Goal: Book appointment/travel/reservation

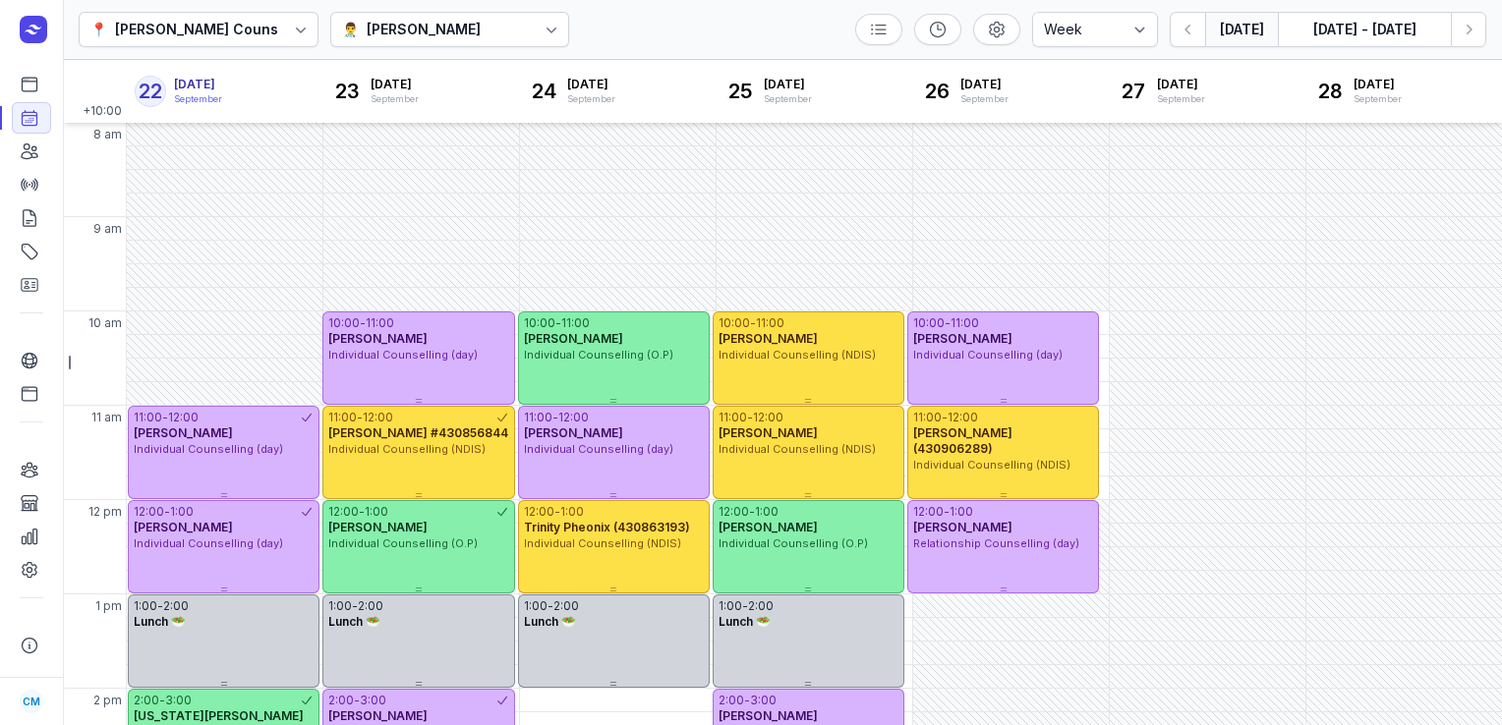
select select "week"
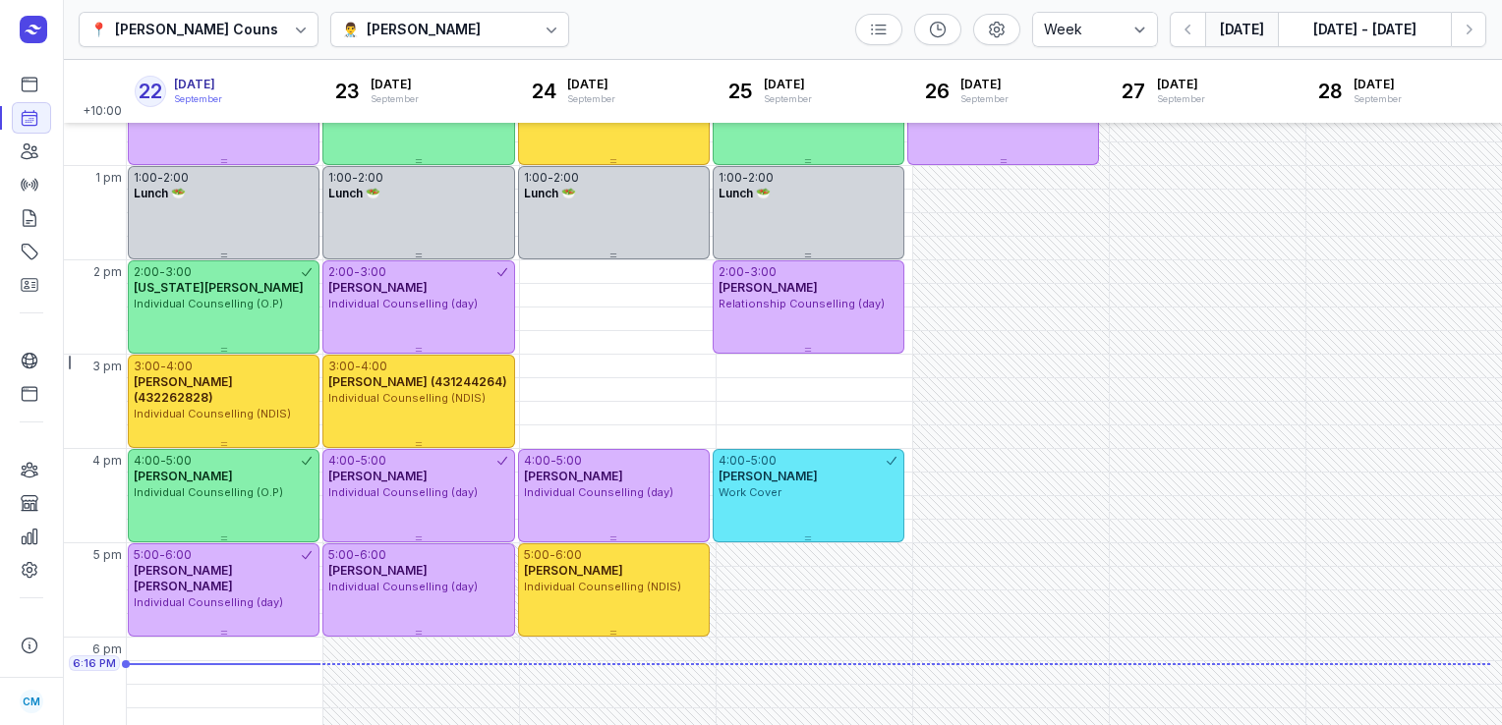
click at [1390, 32] on button "[DATE] - [DATE]" at bounding box center [1364, 29] width 173 height 35
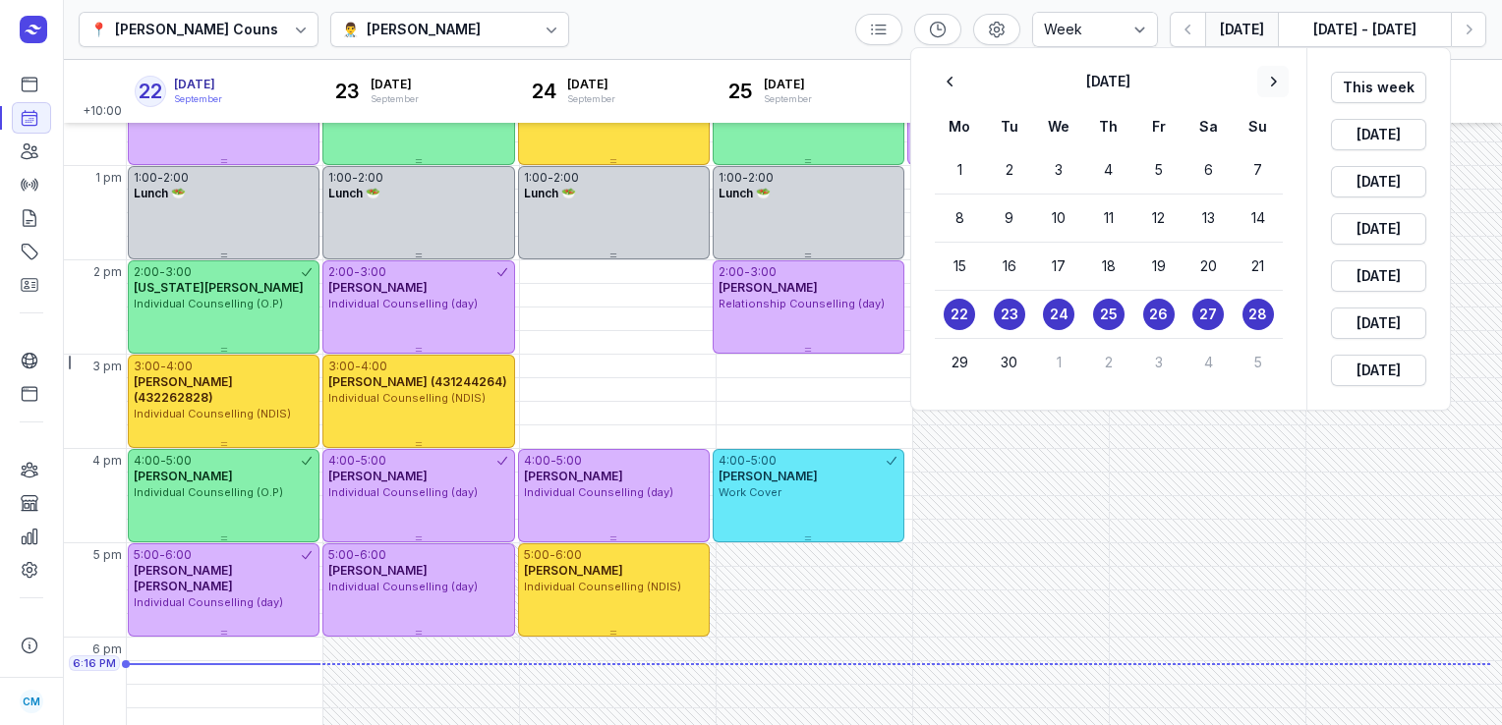
click at [1283, 84] on icon "button" at bounding box center [1273, 82] width 20 height 20
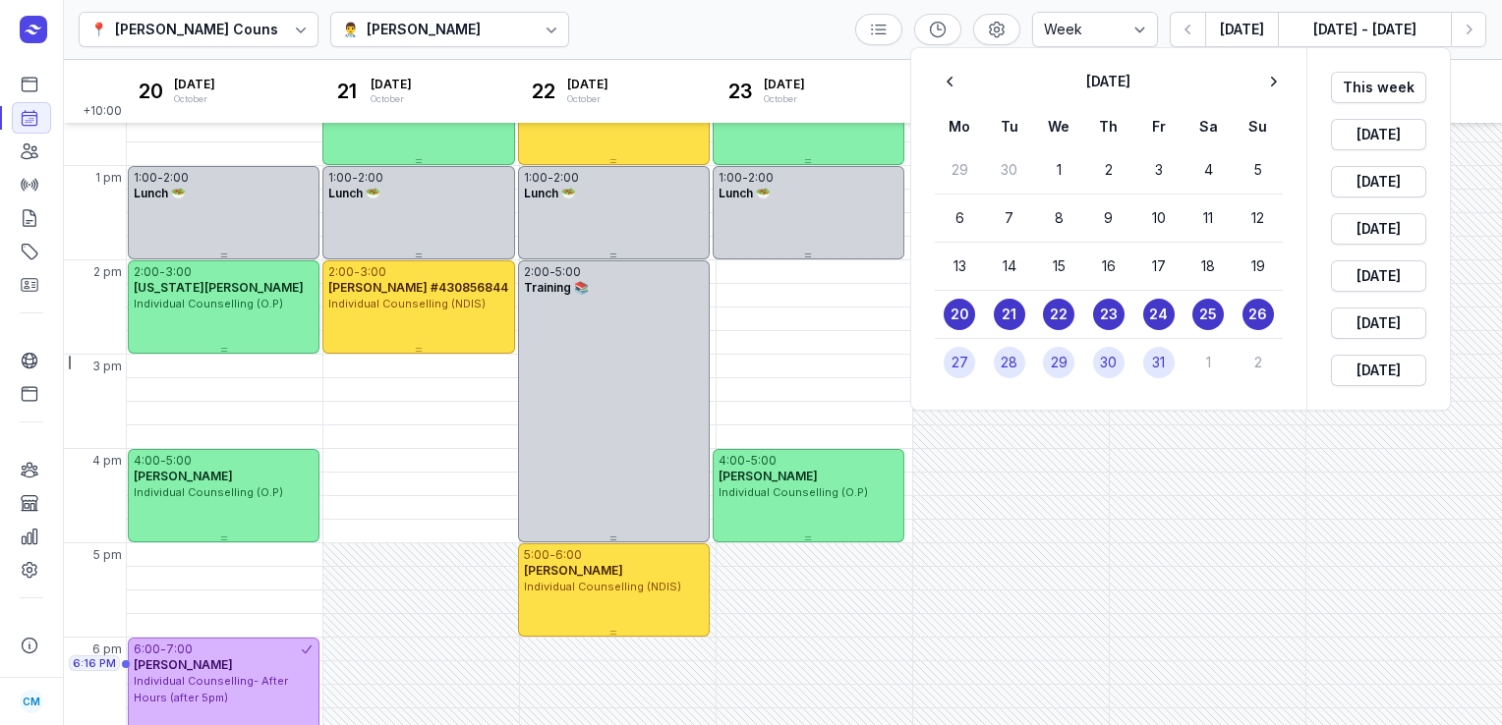
click at [957, 377] on div "27" at bounding box center [960, 362] width 50 height 48
click at [961, 364] on time "27" at bounding box center [959, 363] width 17 height 20
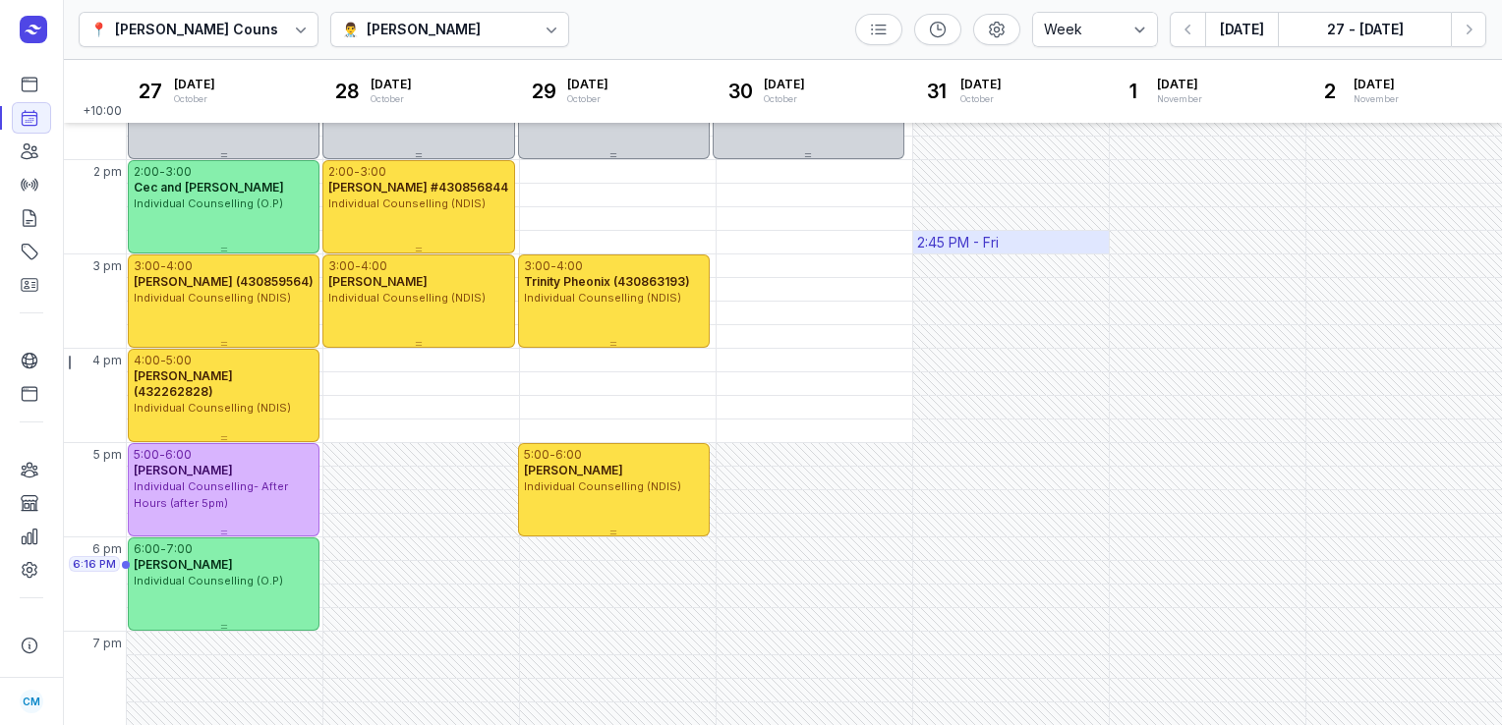
scroll to position [528, 0]
click at [1469, 29] on icon "button" at bounding box center [1469, 30] width 6 height 10
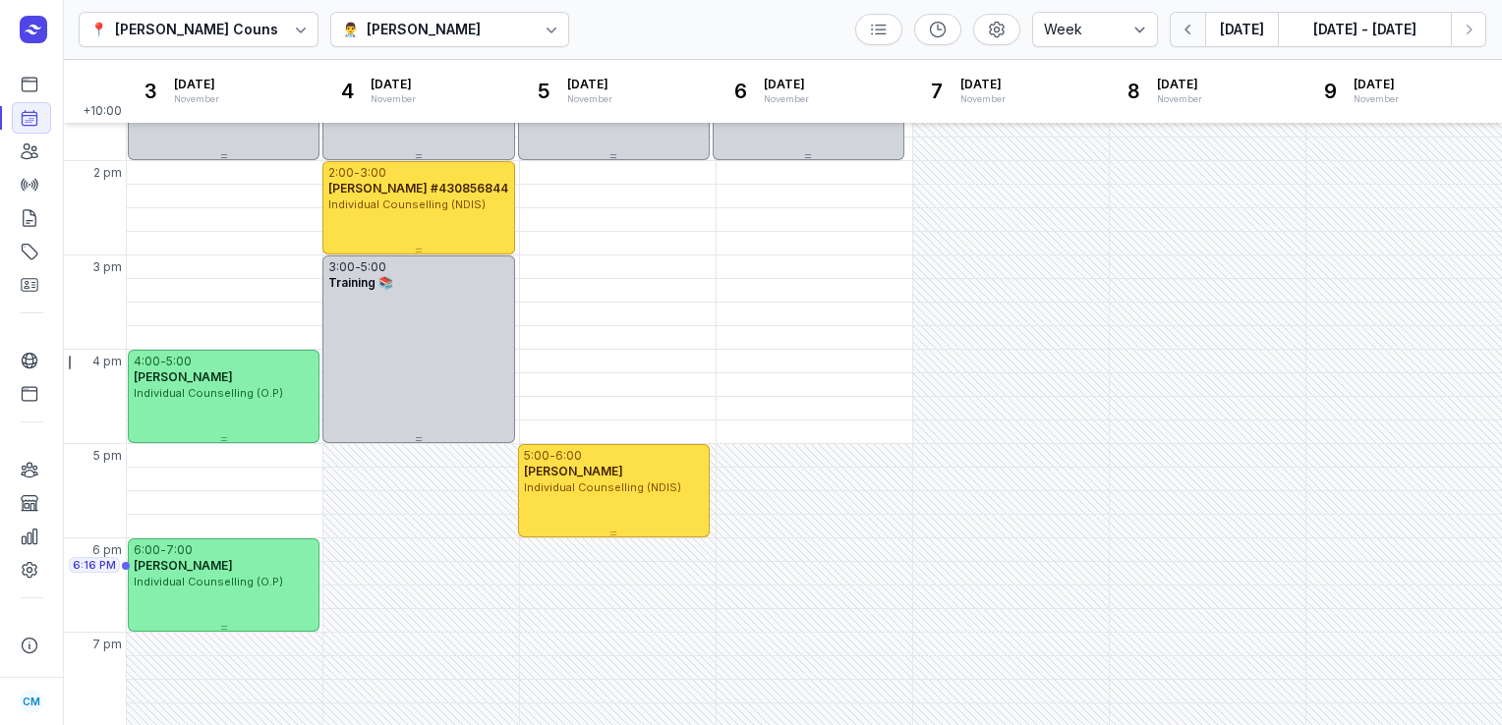
click at [1196, 33] on icon "button" at bounding box center [1188, 30] width 20 height 20
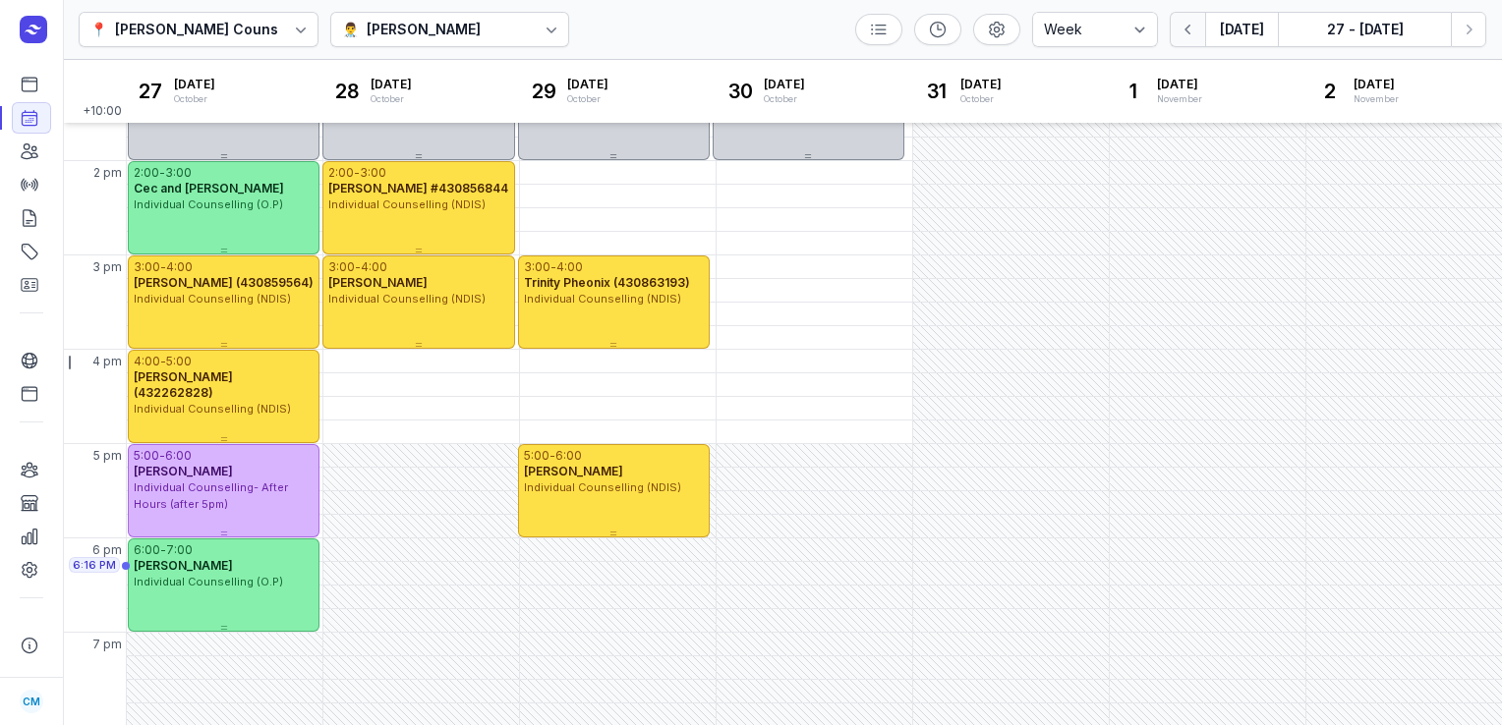
click at [1196, 33] on icon "button" at bounding box center [1188, 30] width 20 height 20
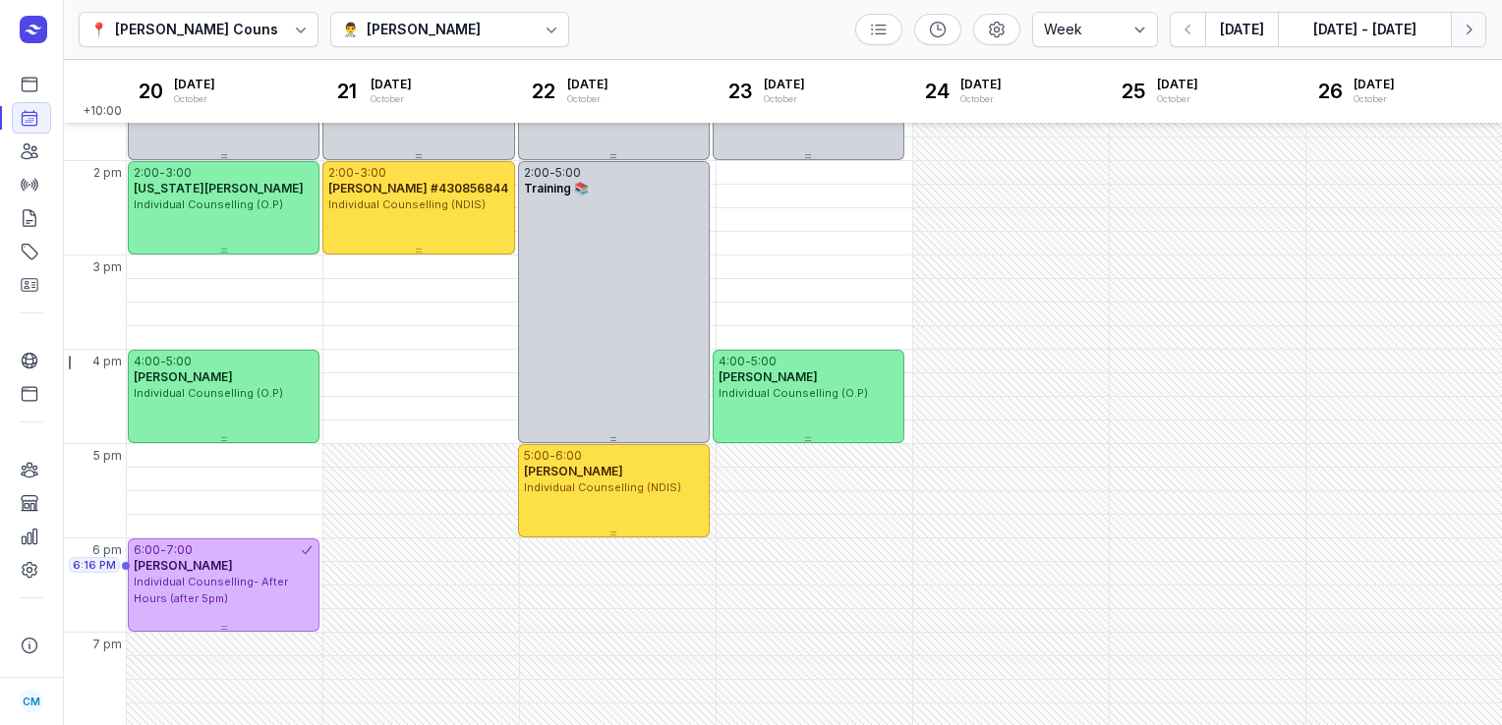
click at [1468, 29] on icon "button" at bounding box center [1469, 30] width 20 height 20
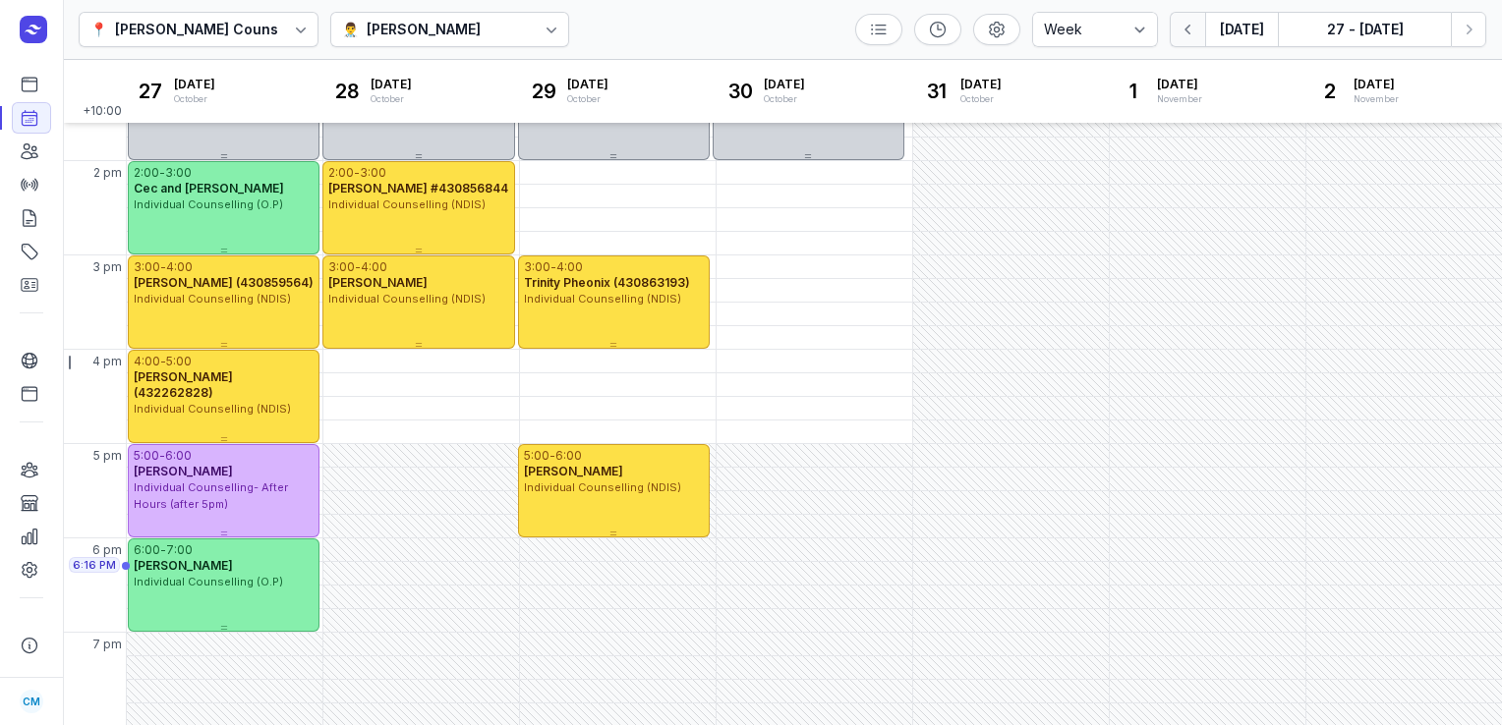
click at [1180, 41] on button "button" at bounding box center [1187, 29] width 35 height 35
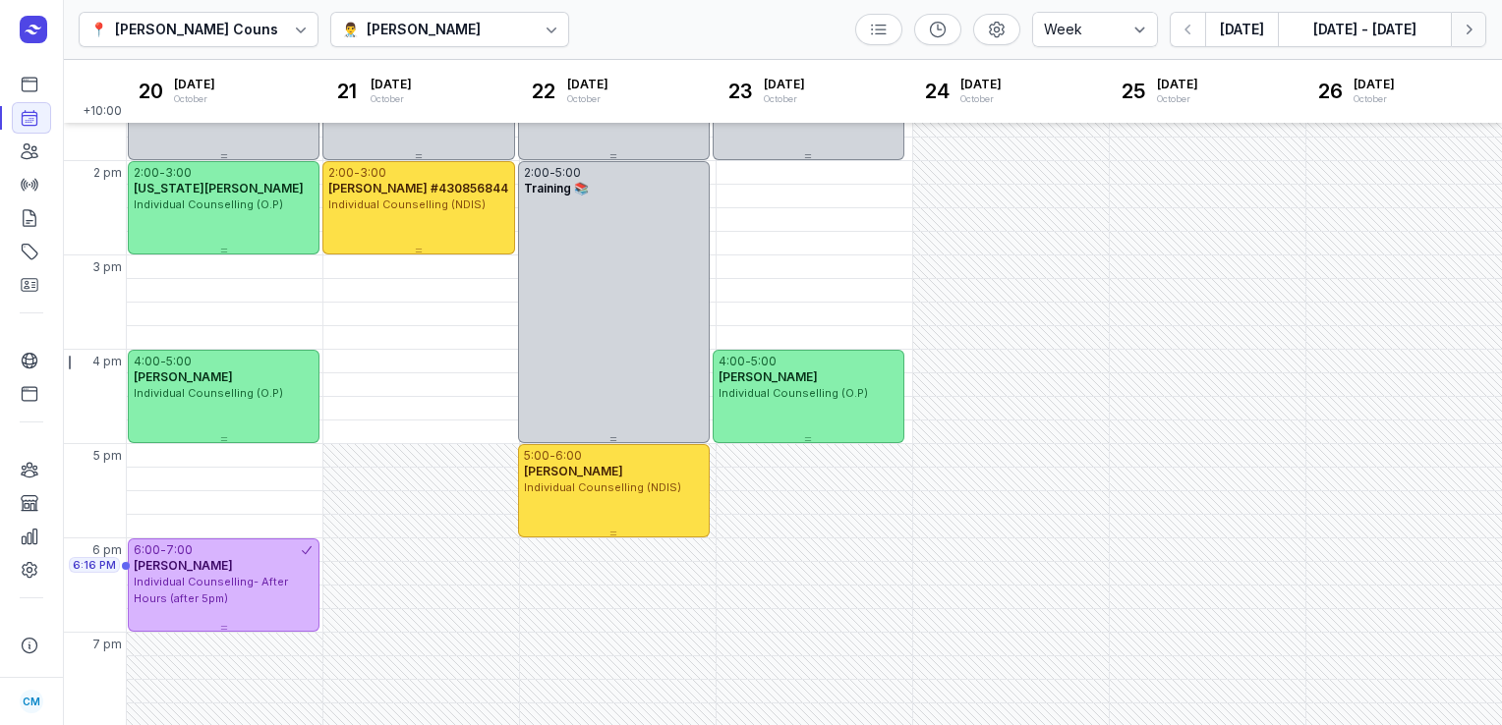
click at [1466, 31] on icon "button" at bounding box center [1469, 30] width 20 height 20
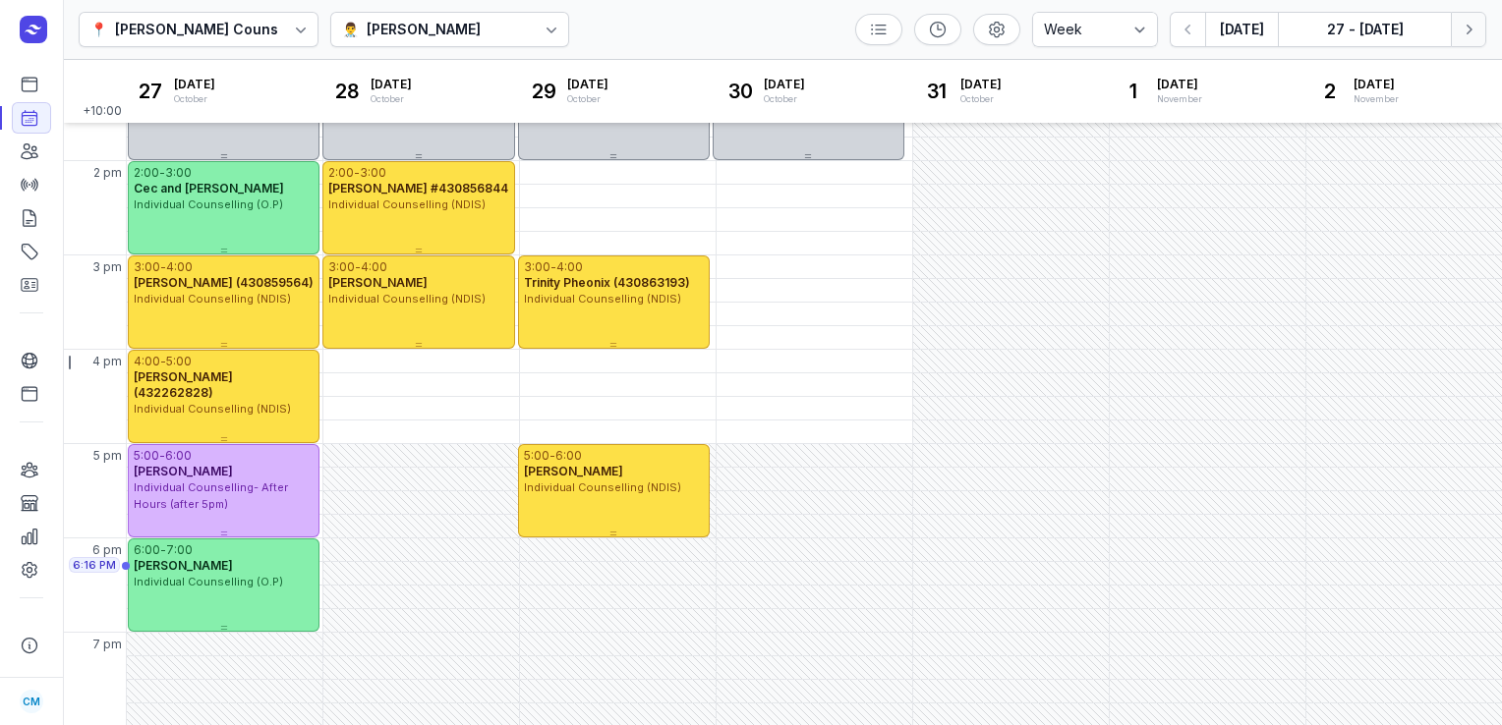
click at [1466, 31] on icon "button" at bounding box center [1469, 30] width 20 height 20
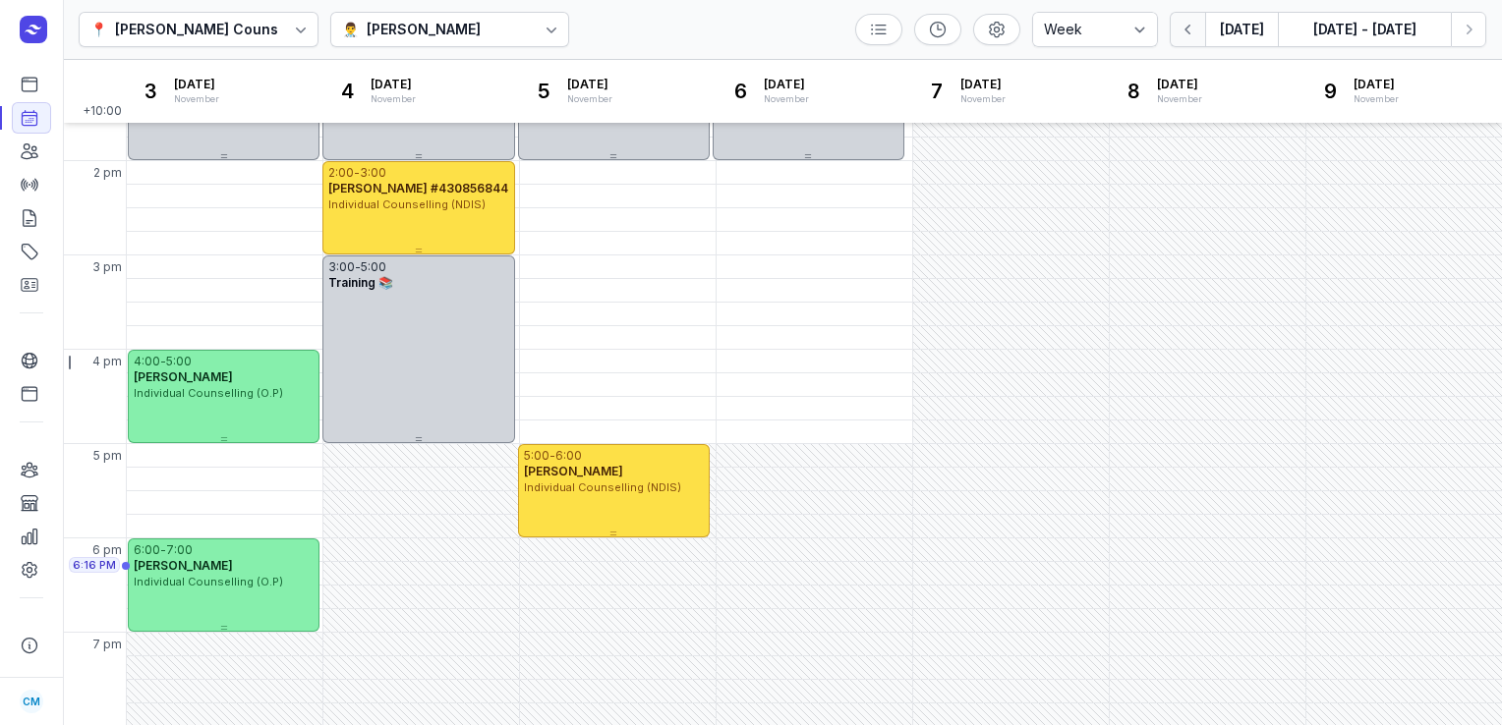
click at [1192, 34] on icon "button" at bounding box center [1188, 30] width 20 height 20
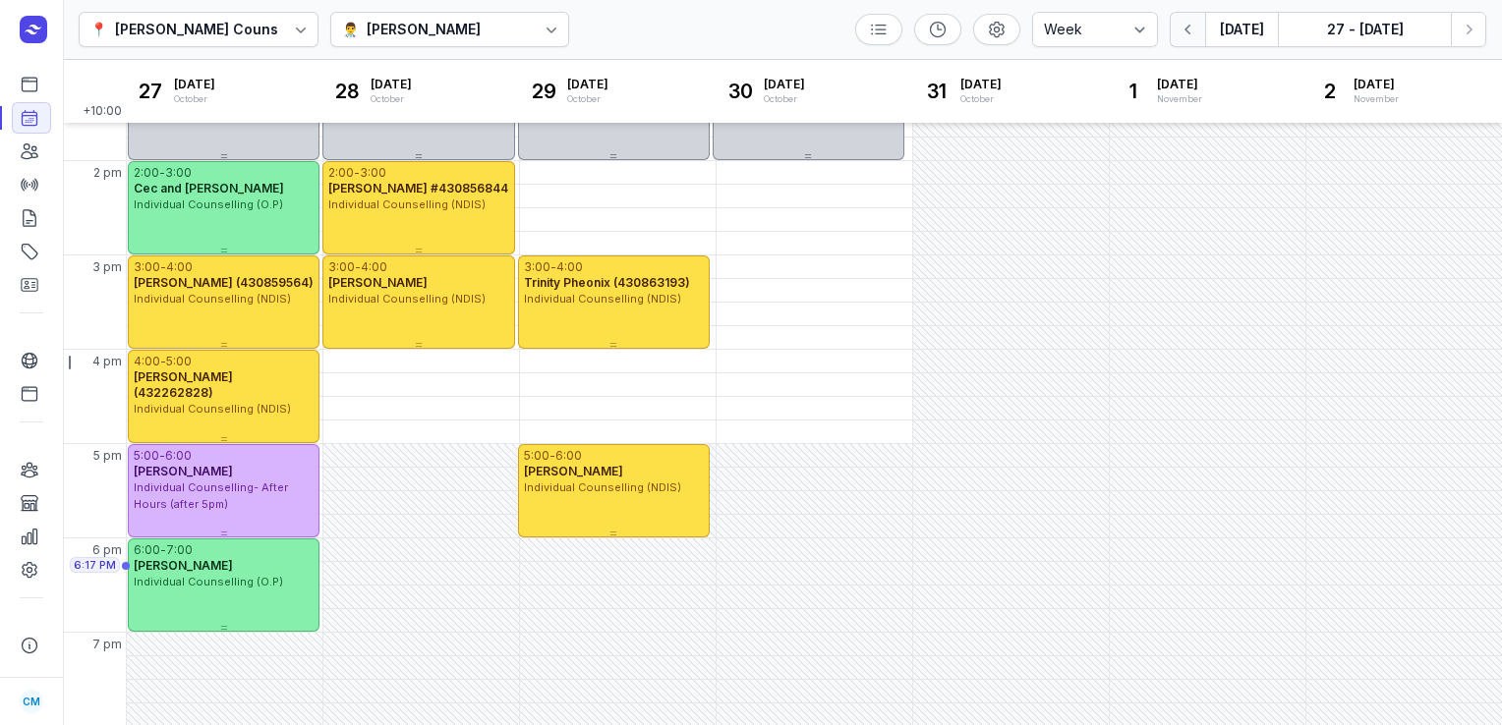
click at [1192, 34] on icon "button" at bounding box center [1188, 30] width 20 height 20
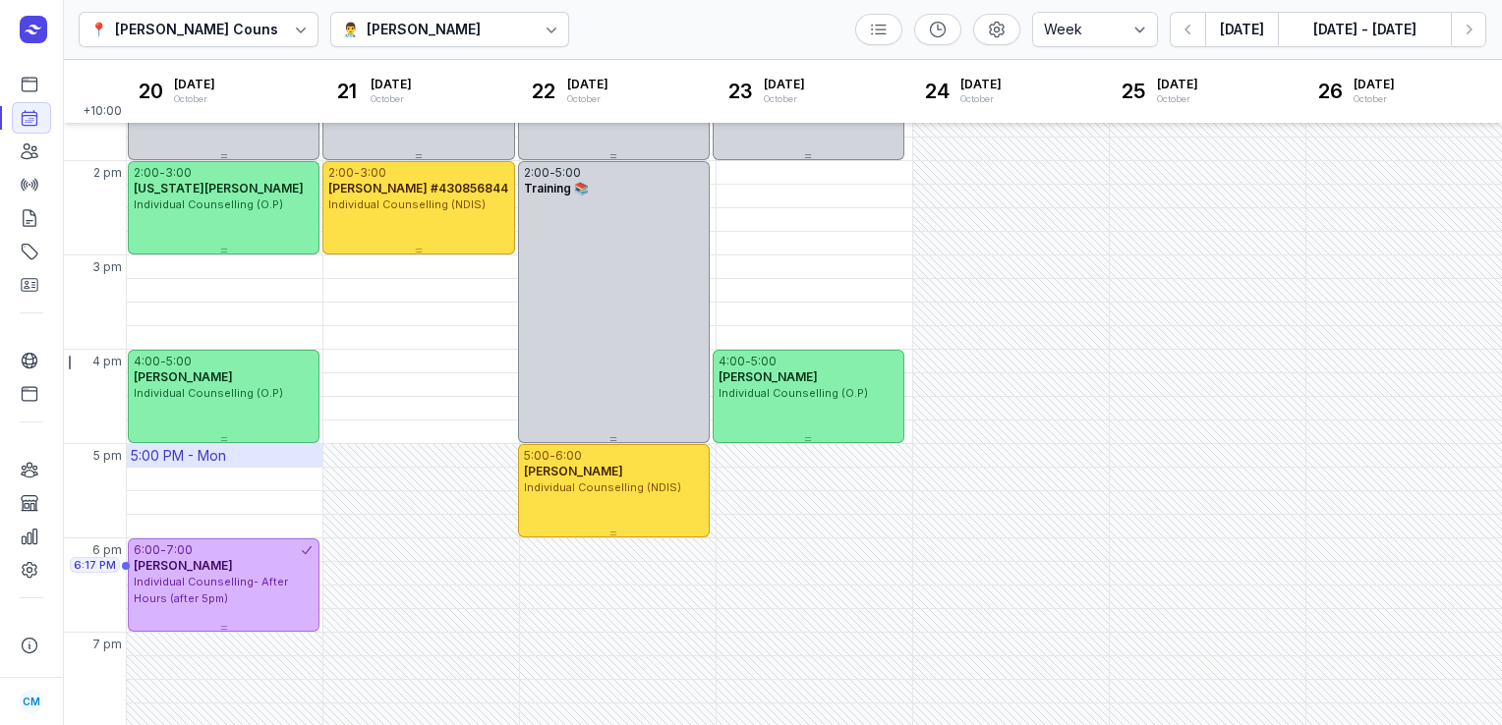
click at [242, 446] on div "5:00 PM - Mon" at bounding box center [225, 455] width 196 height 23
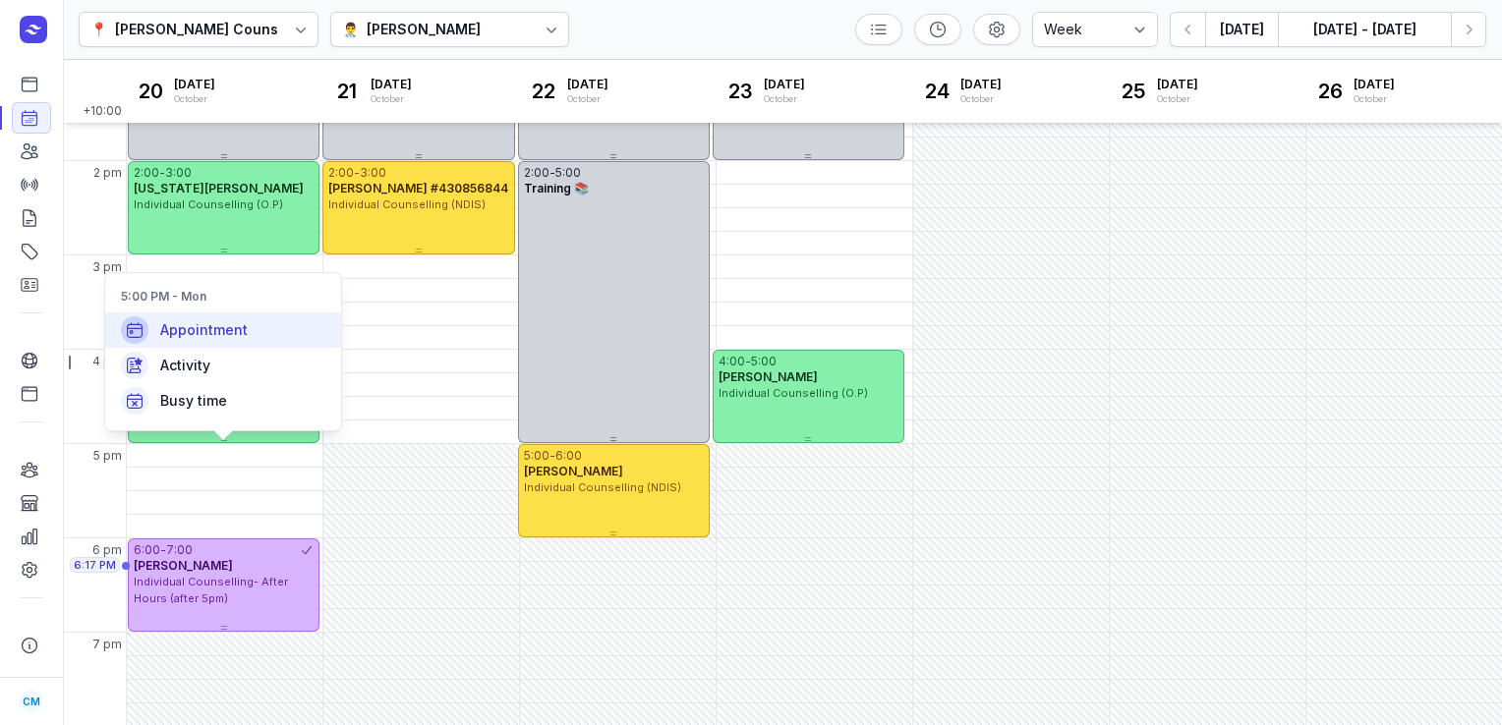
click at [225, 320] on span "Appointment" at bounding box center [203, 330] width 87 height 20
select select
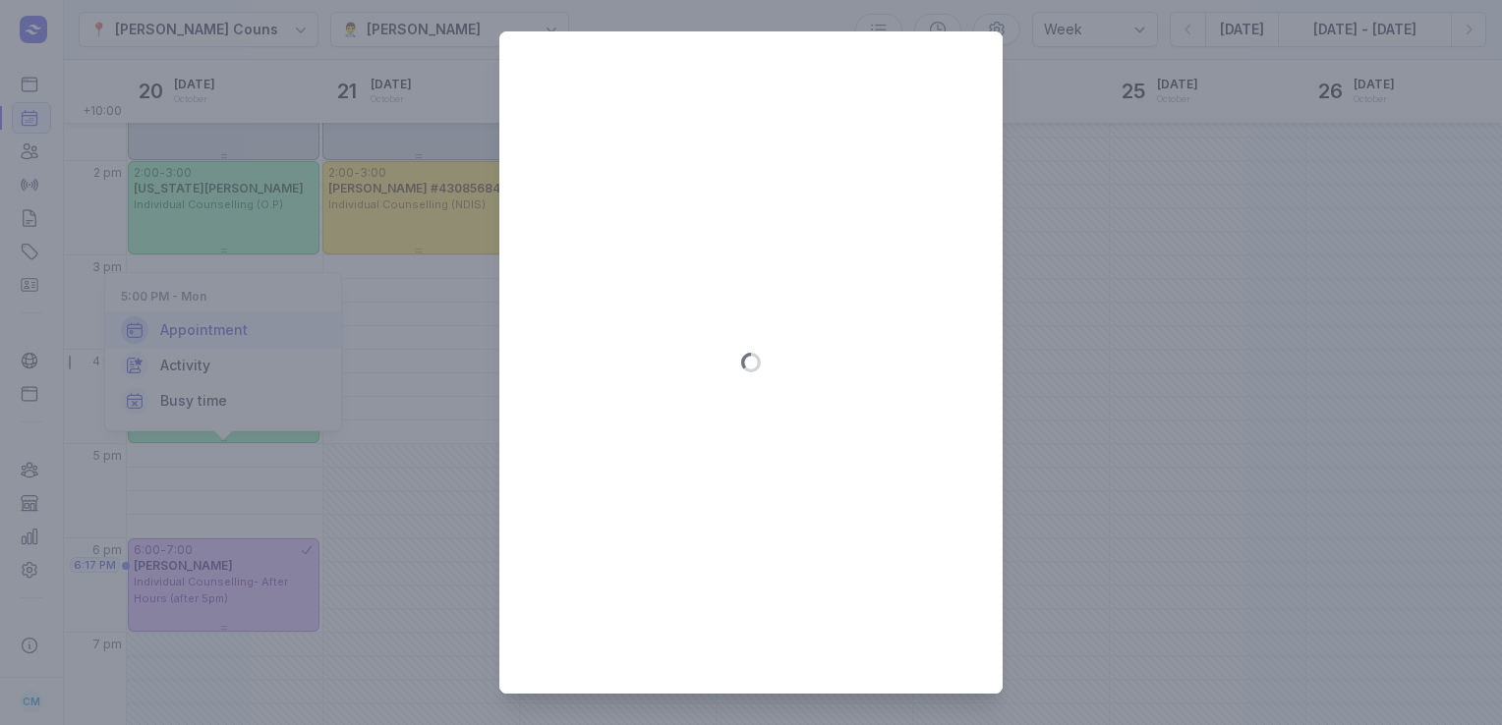
type input "[DATE]"
select select "17:00"
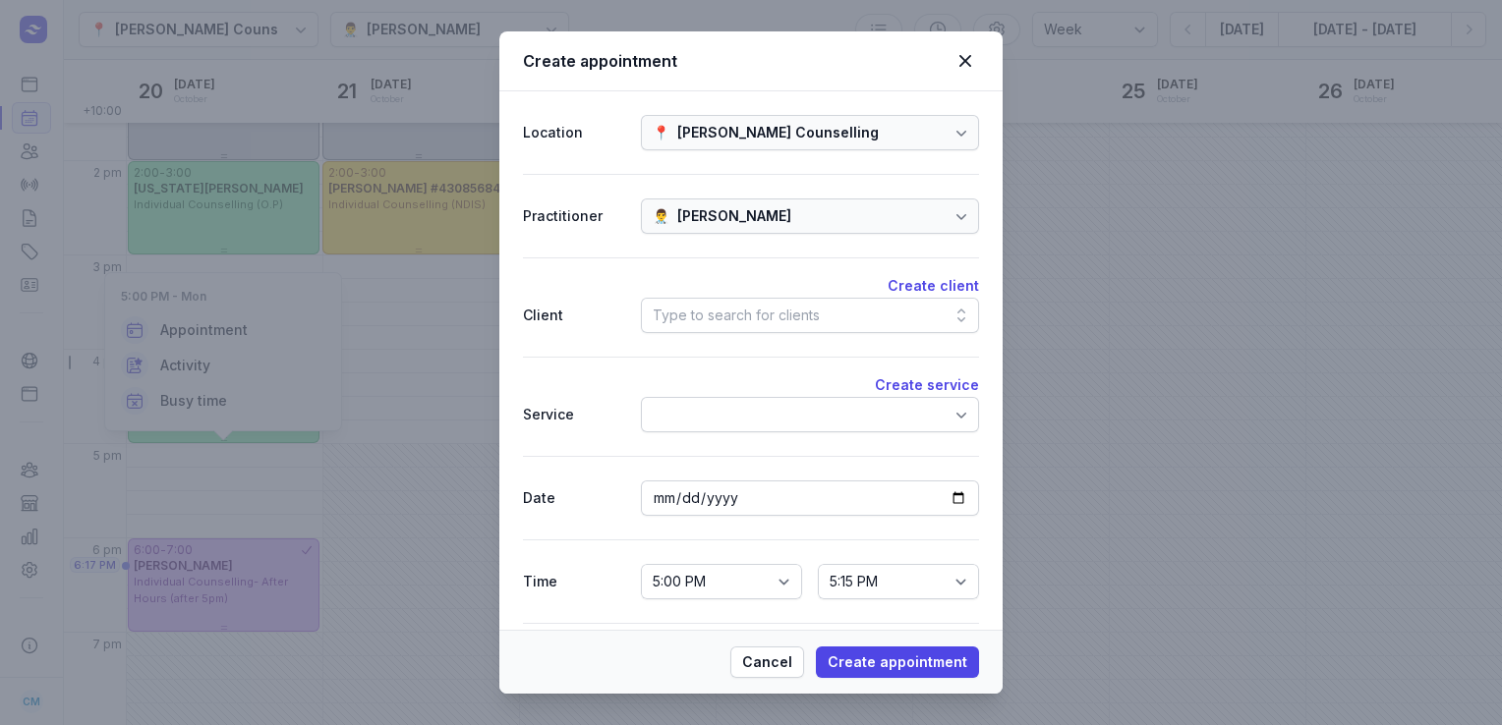
click at [725, 323] on div "Type to search for clients" at bounding box center [736, 316] width 167 height 24
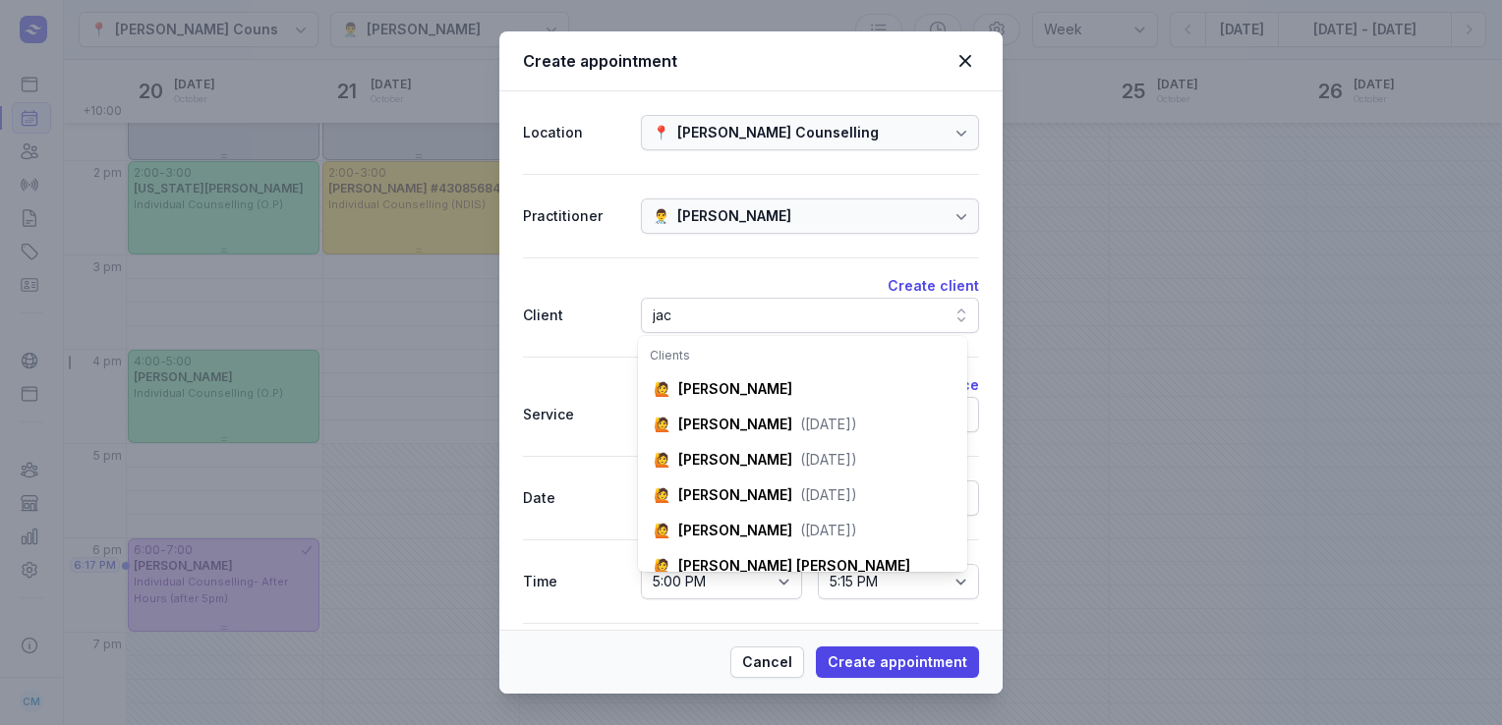
scroll to position [0, 24]
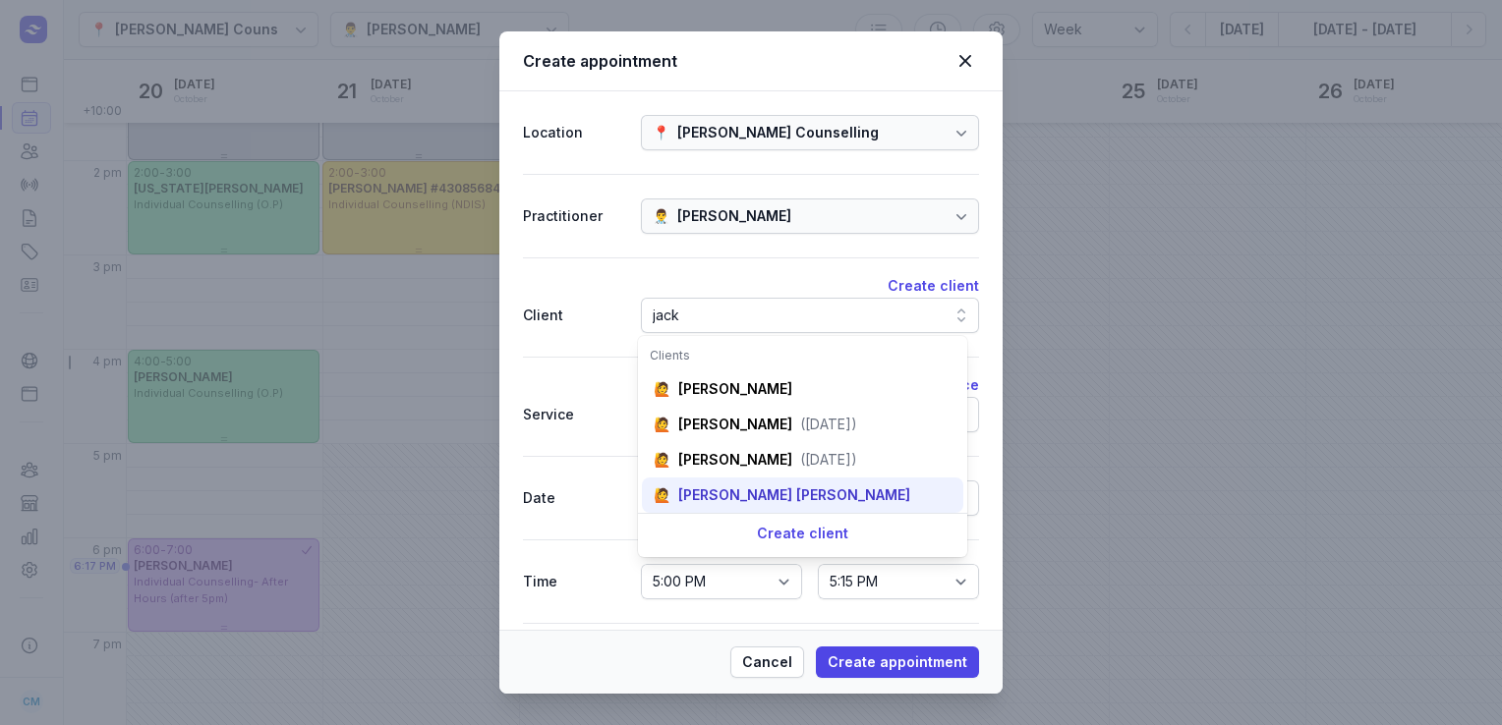
type input "jack"
click at [716, 497] on div "[PERSON_NAME] [PERSON_NAME]" at bounding box center [794, 496] width 232 height 20
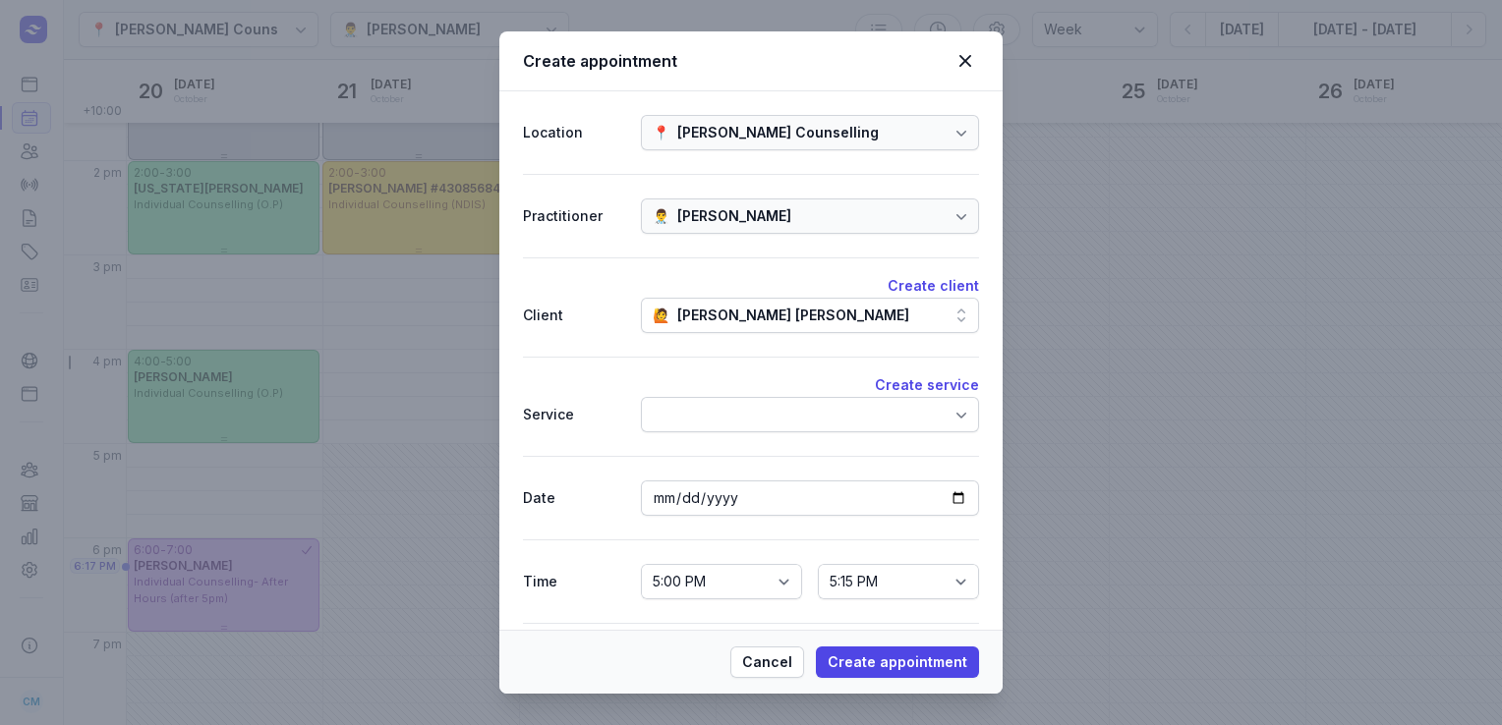
click at [702, 425] on div at bounding box center [810, 414] width 338 height 35
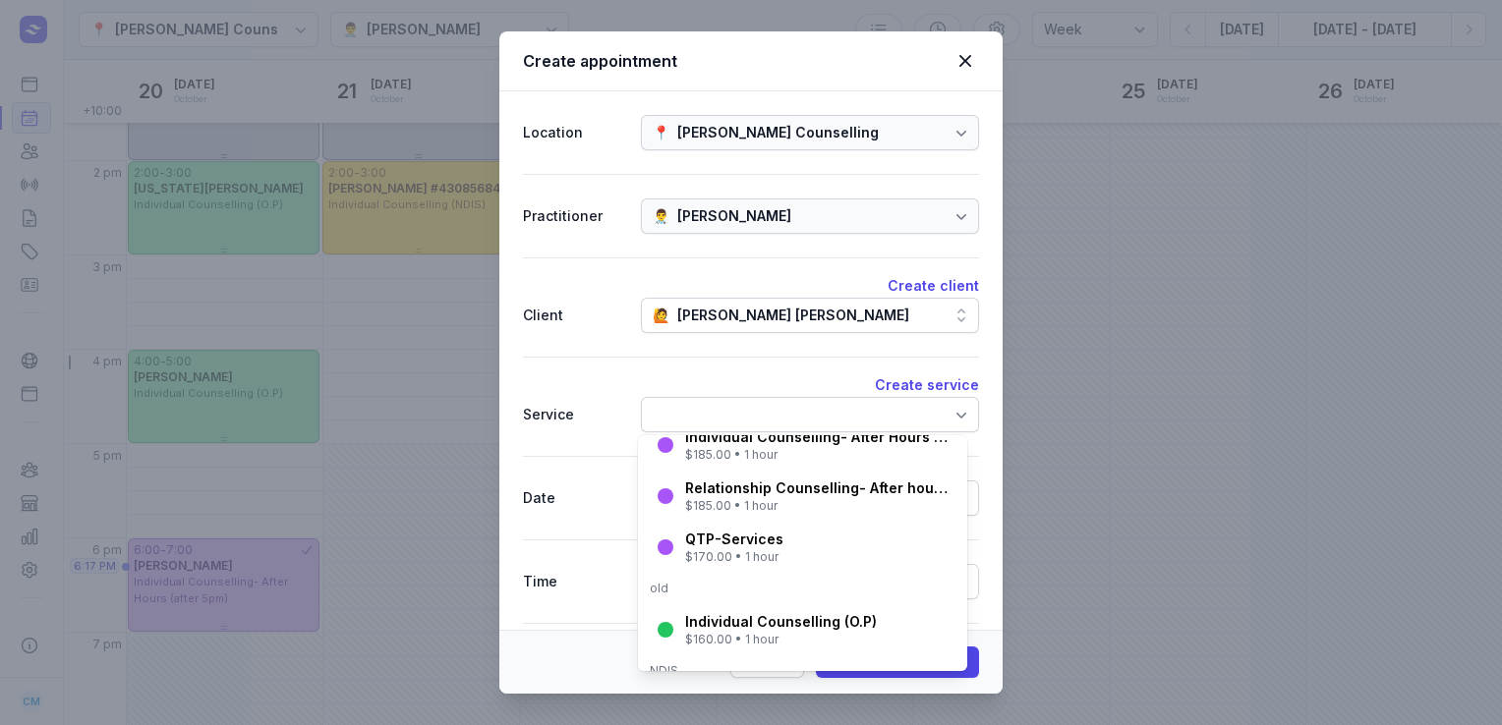
scroll to position [227, 0]
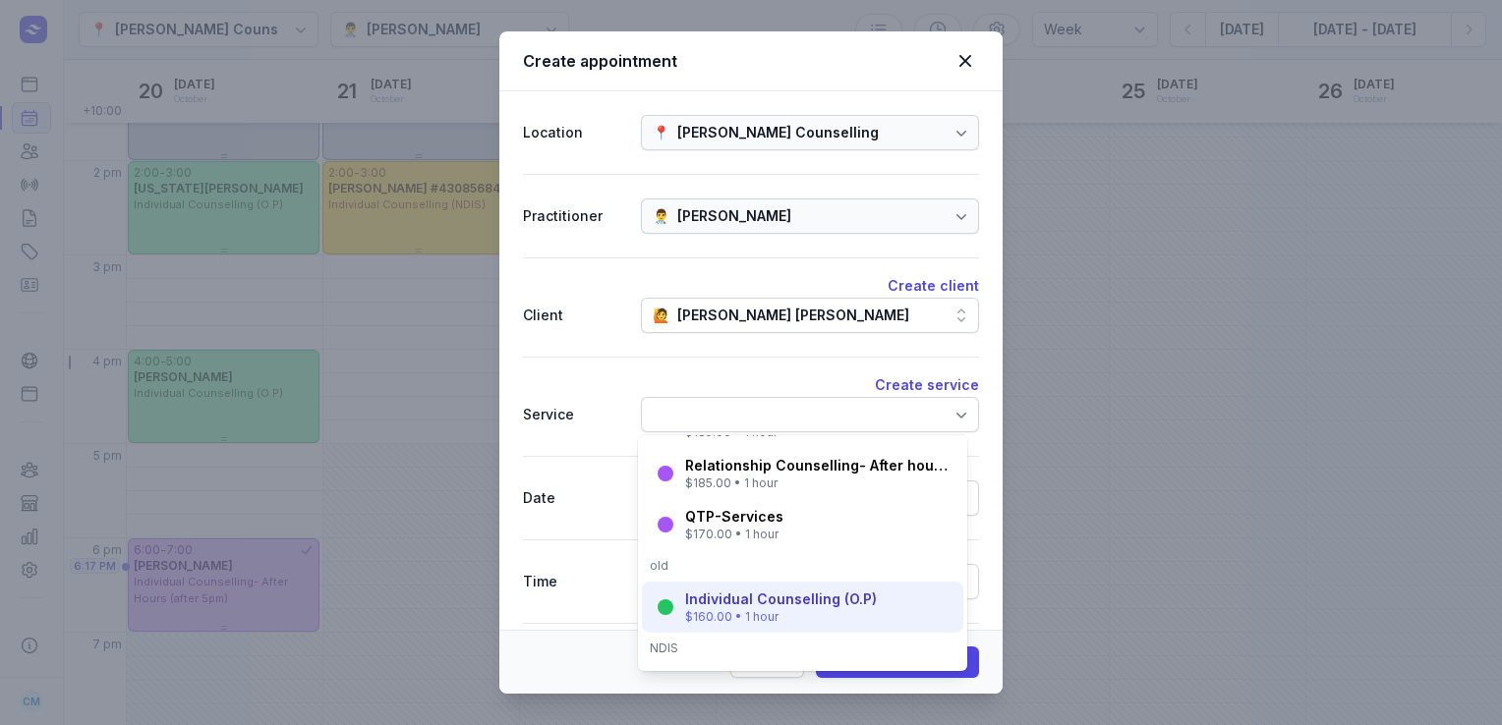
click at [705, 605] on div "Individual Counselling (O.P)" at bounding box center [781, 600] width 192 height 20
select select "18:00"
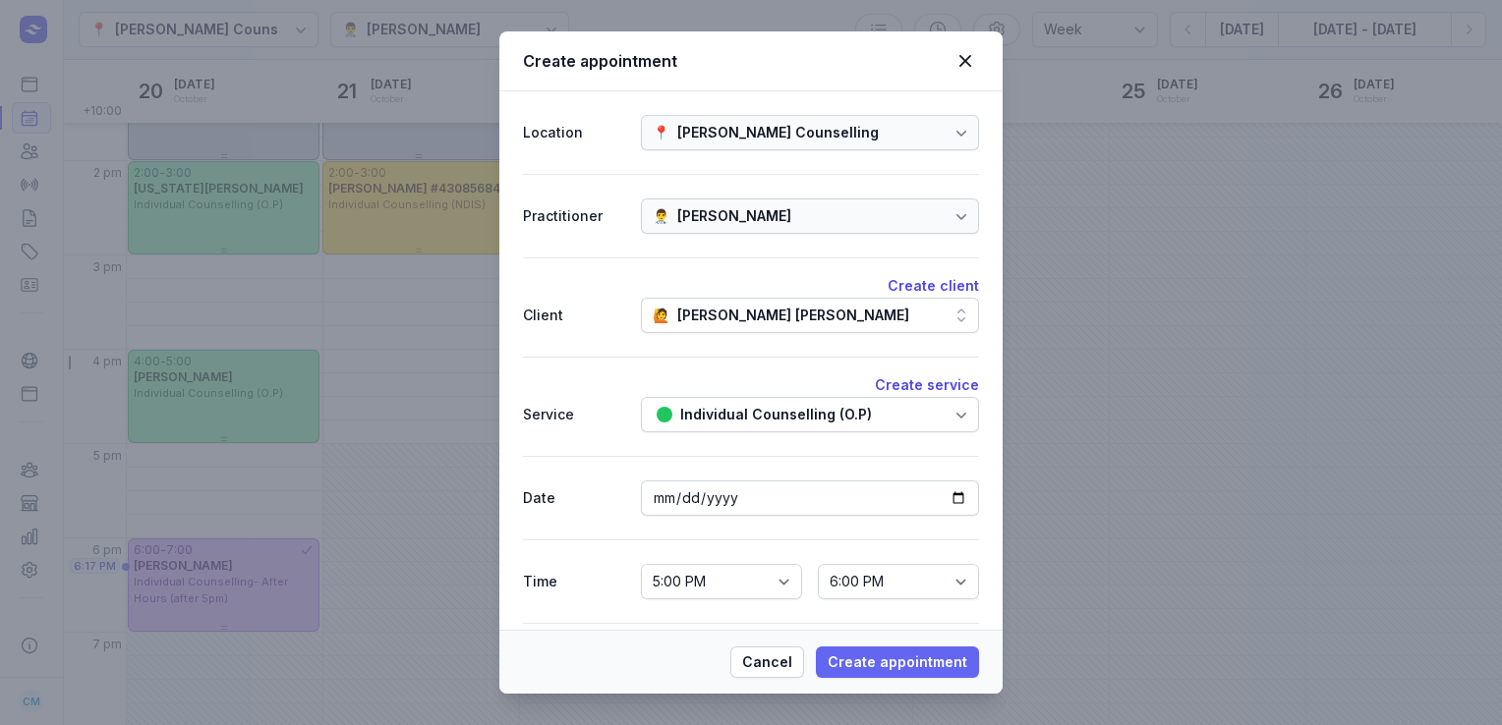
click at [890, 663] on span "Create appointment" at bounding box center [898, 663] width 140 height 24
select select
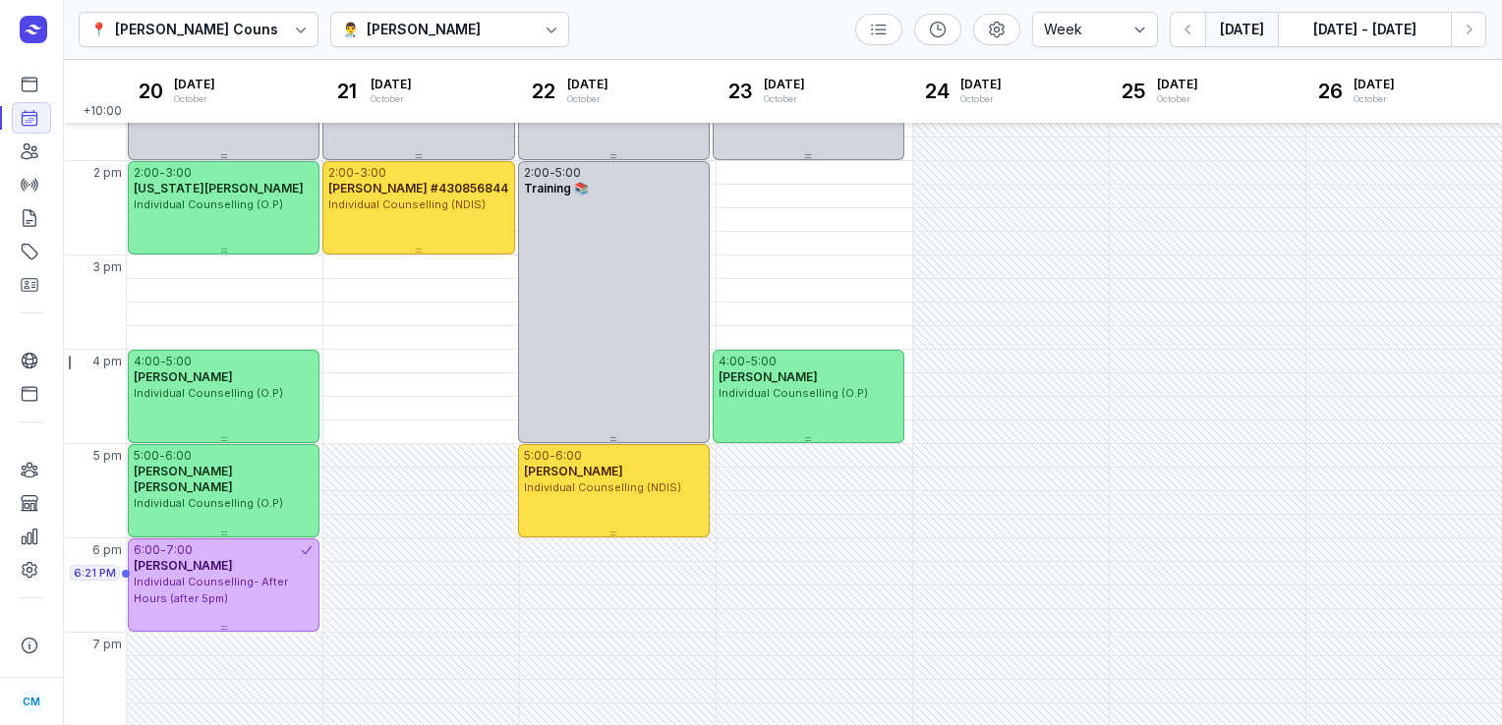
click at [1238, 31] on button "[DATE]" at bounding box center [1241, 29] width 73 height 35
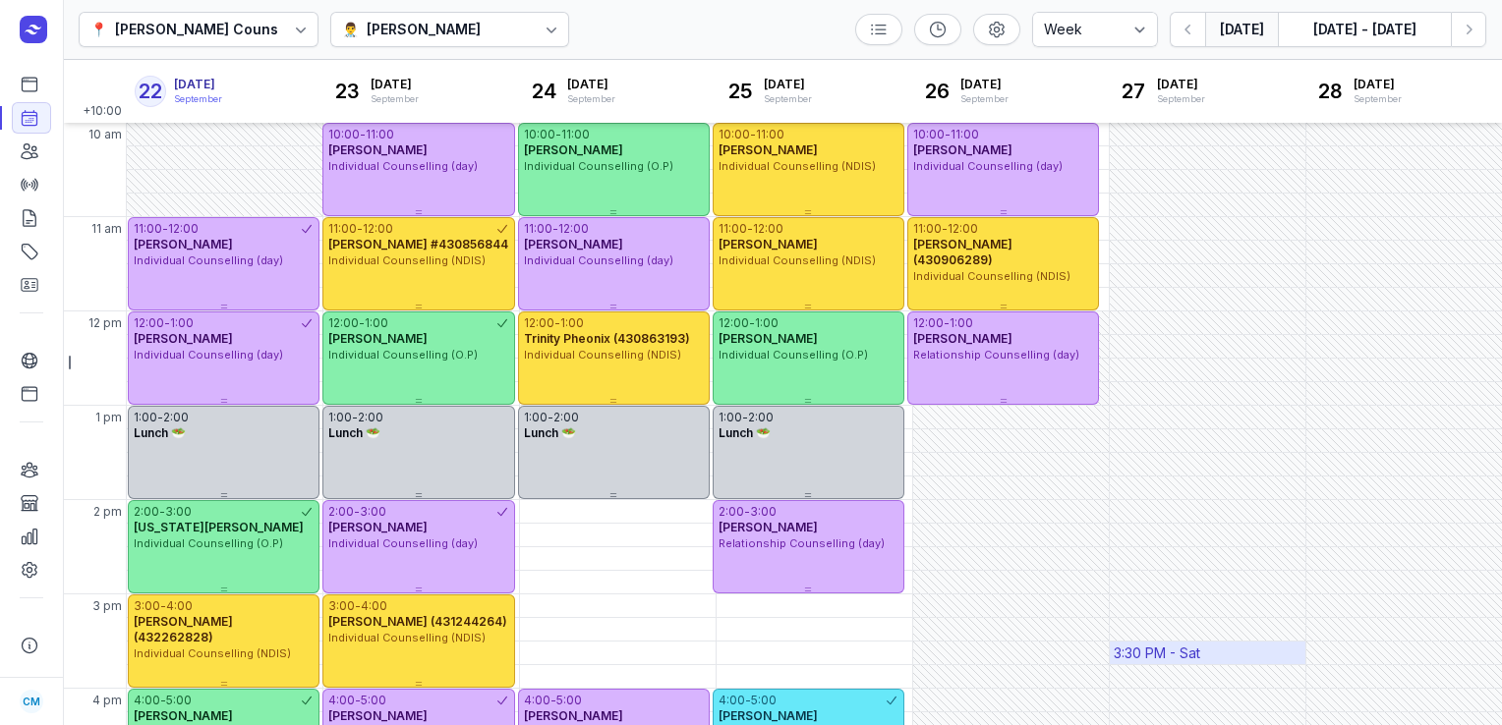
scroll to position [182, 0]
